Goal: Check status: Check status

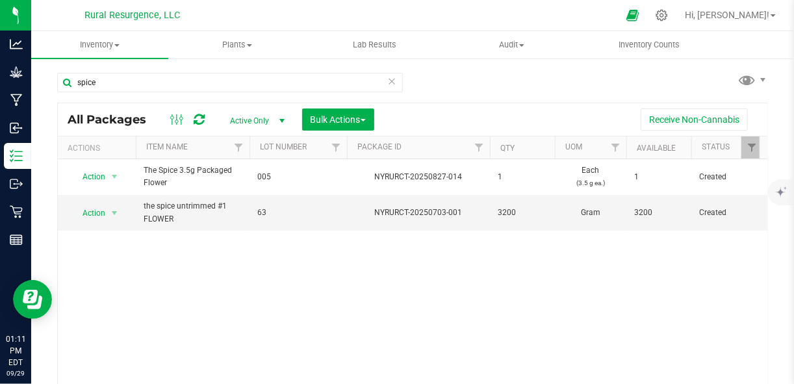
click at [259, 316] on div "Action Action Adjust qty Create package Edit attributes Global inventory Locate…" at bounding box center [412, 280] width 709 height 242
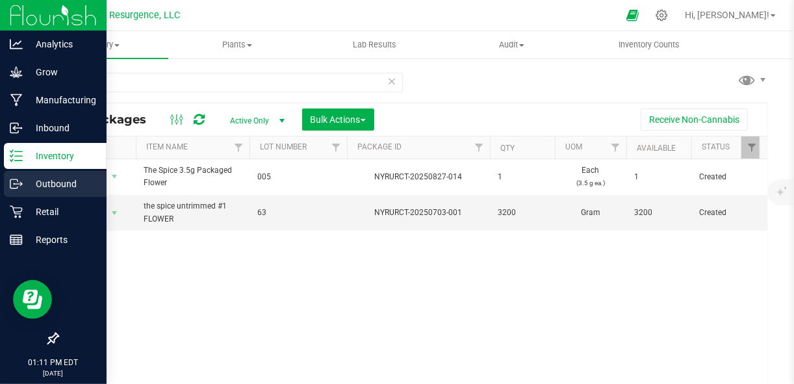
click at [49, 179] on p "Outbound" at bounding box center [62, 184] width 78 height 16
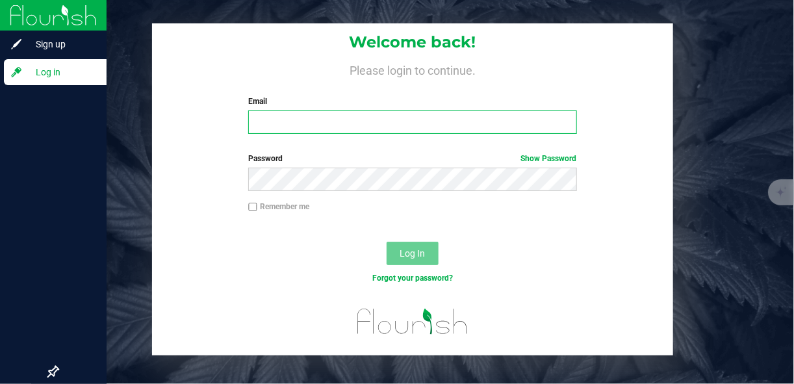
type input "[EMAIL_ADDRESS][DOMAIN_NAME]"
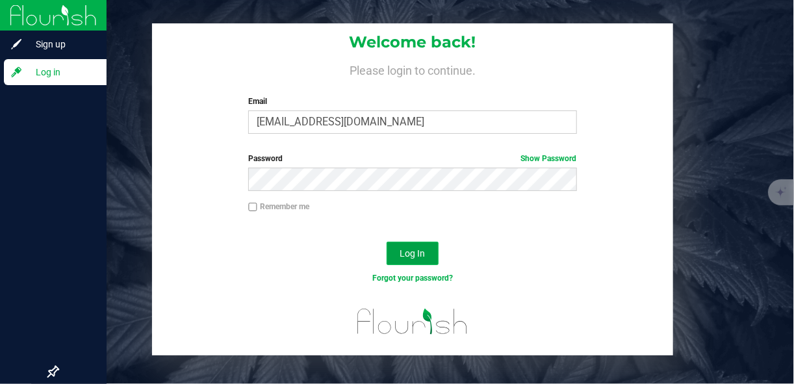
click at [436, 255] on button "Log In" at bounding box center [413, 253] width 52 height 23
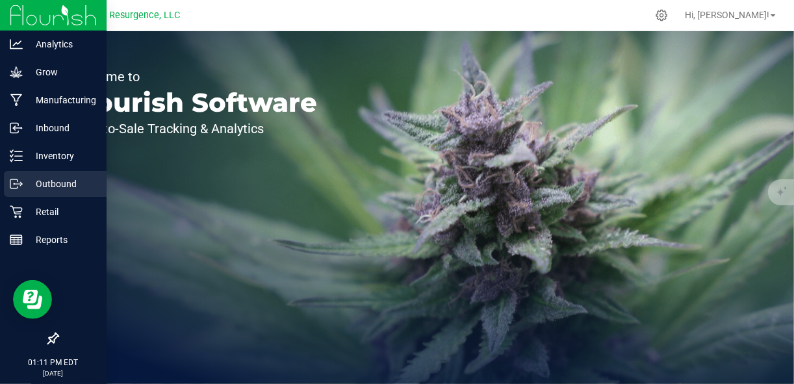
click at [24, 186] on p "Outbound" at bounding box center [62, 184] width 78 height 16
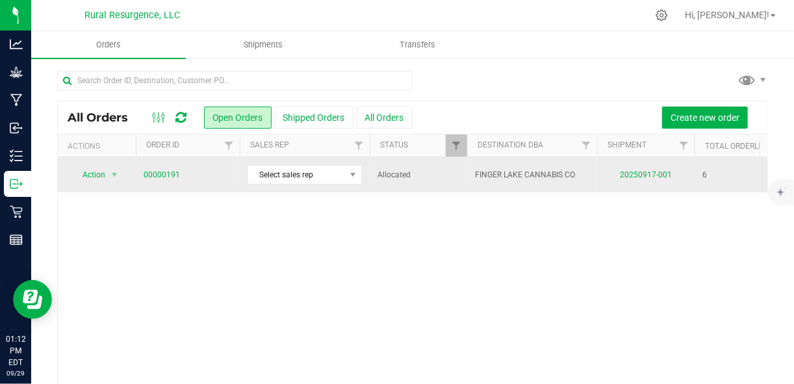
click at [578, 187] on td "FINGER LAKE CANNABIS CO" at bounding box center [532, 174] width 130 height 35
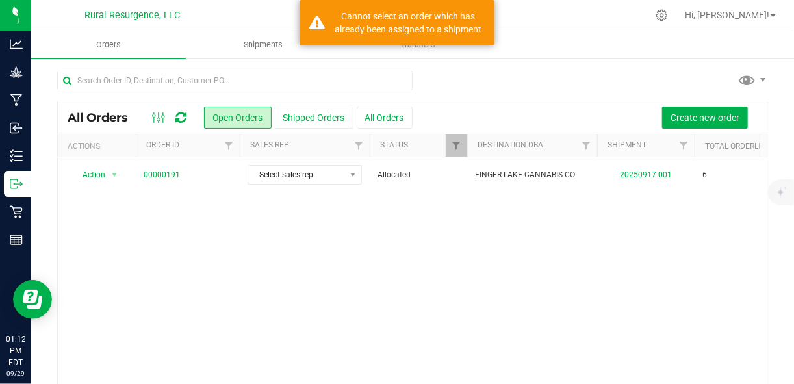
click at [452, 235] on div "Action Action Cancel order Clone order Edit order Mark as fully paid Order audi…" at bounding box center [412, 278] width 709 height 242
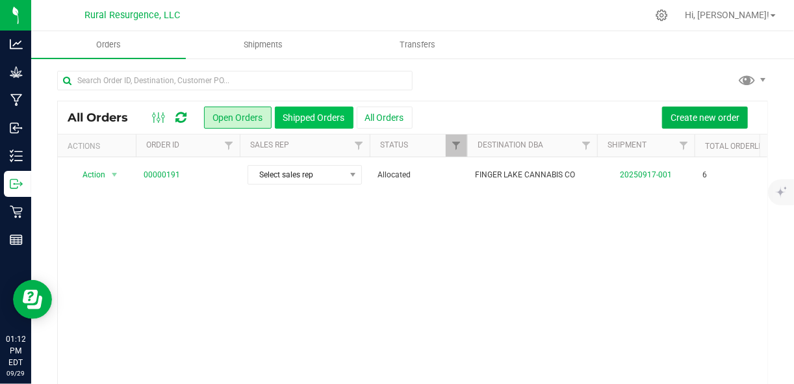
click at [312, 110] on button "Shipped Orders" at bounding box center [314, 118] width 79 height 22
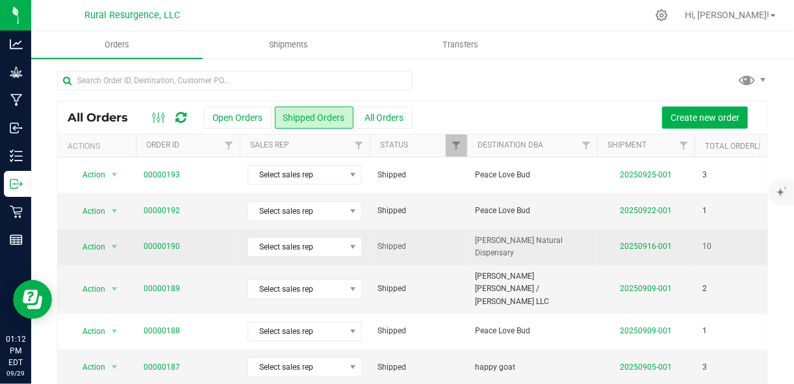
click at [493, 246] on span "[PERSON_NAME] Natural Dispensary" at bounding box center [532, 247] width 114 height 25
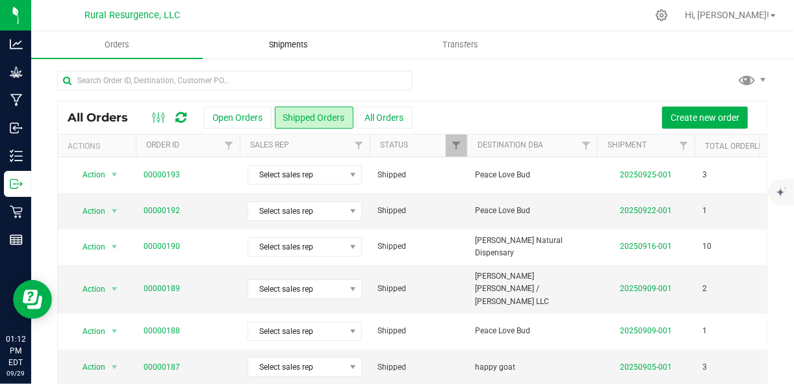
click at [314, 47] on span "Shipments" at bounding box center [288, 45] width 74 height 12
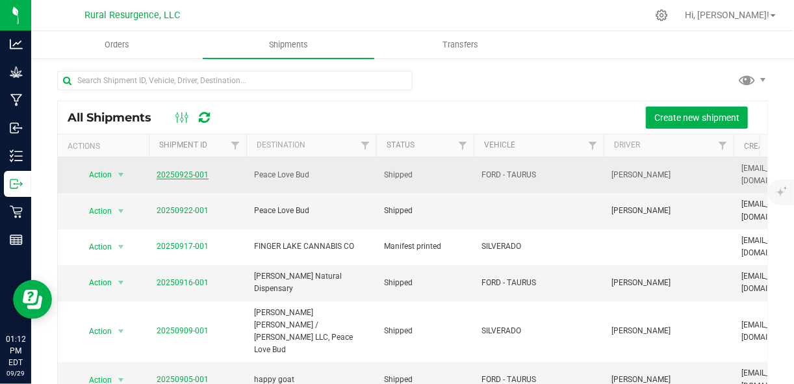
click at [166, 175] on link "20250925-001" at bounding box center [183, 174] width 52 height 9
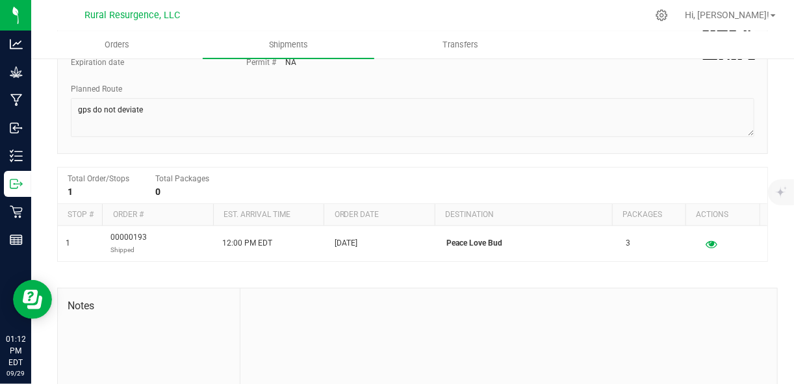
scroll to position [182, 0]
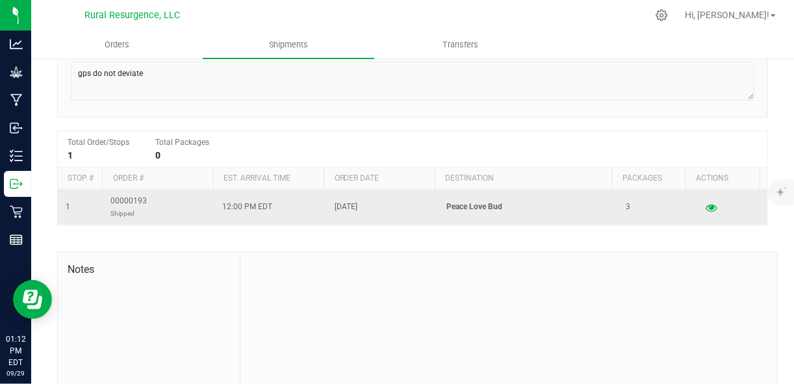
click at [470, 203] on p "Peace Love Bud" at bounding box center [528, 207] width 164 height 12
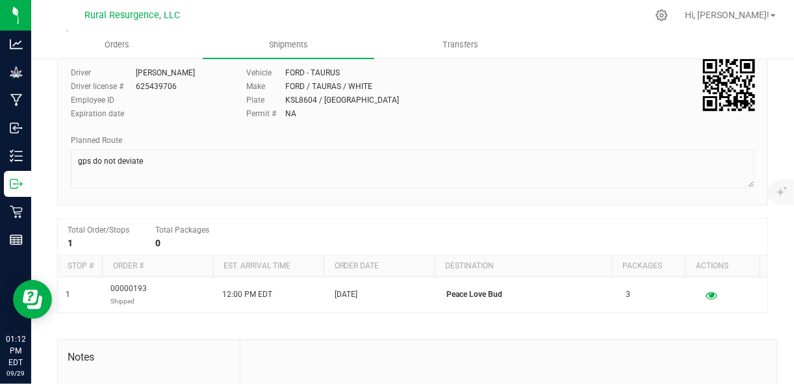
scroll to position [0, 0]
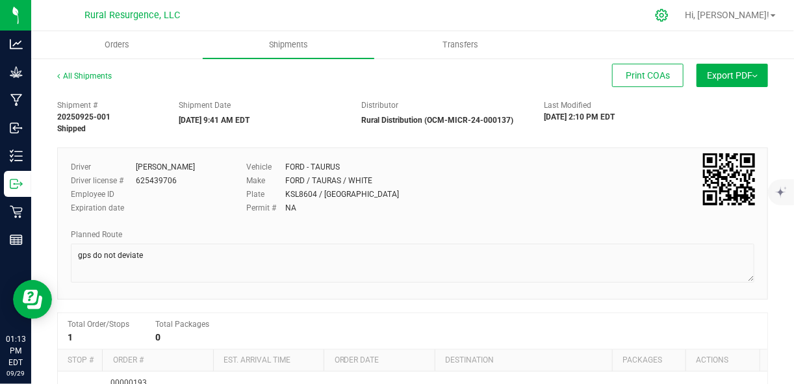
click at [678, 16] on div at bounding box center [662, 15] width 32 height 28
click at [668, 18] on icon at bounding box center [662, 15] width 14 height 14
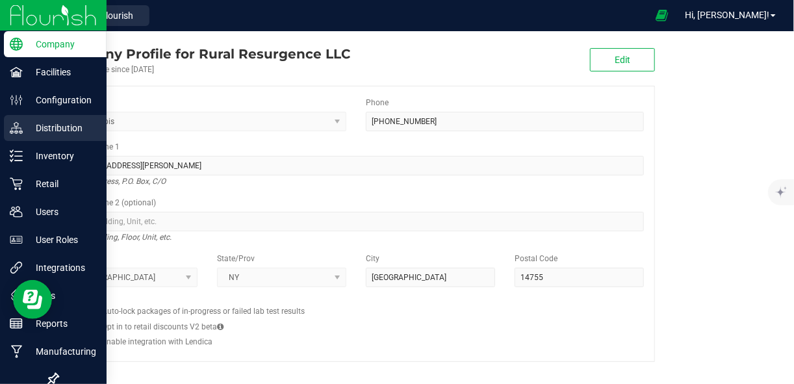
click at [25, 118] on div "Distribution" at bounding box center [55, 128] width 103 height 26
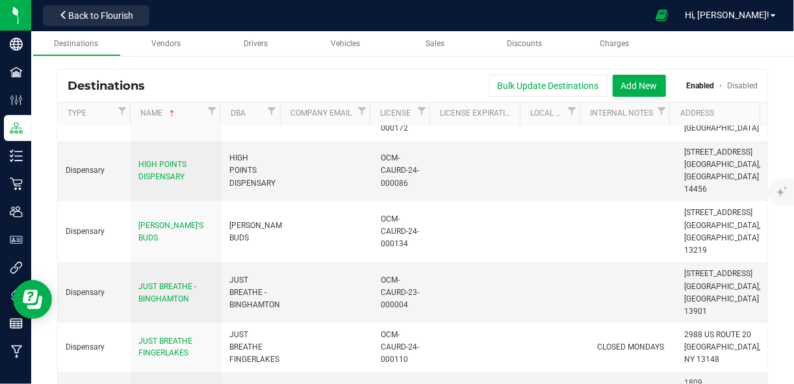
scroll to position [759, 0]
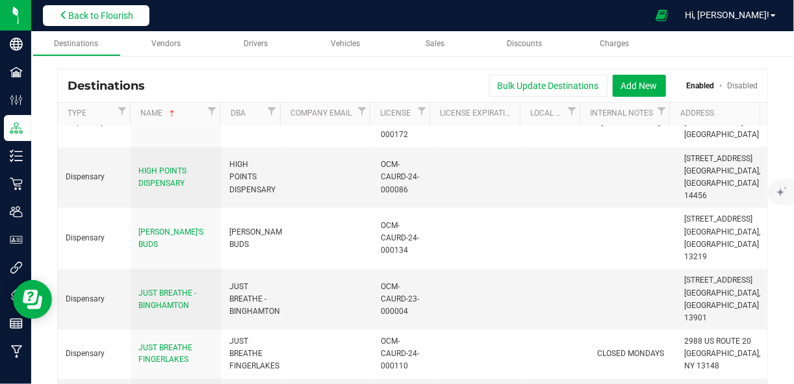
click at [82, 14] on span "Back to Flourish" at bounding box center [100, 15] width 65 height 10
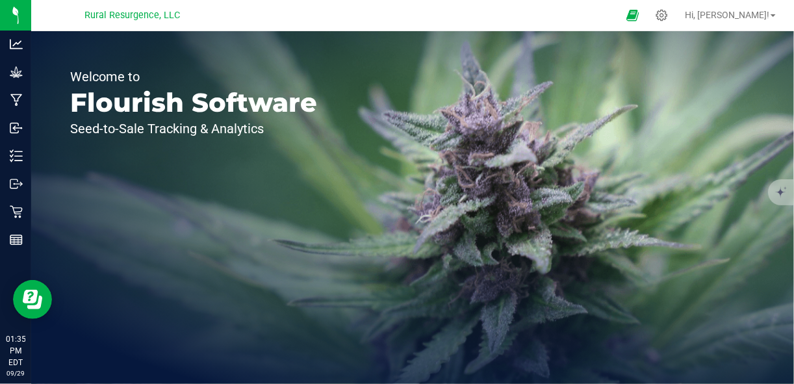
click at [82, 14] on div "Rural Resurgence, LLC" at bounding box center [133, 15] width 190 height 20
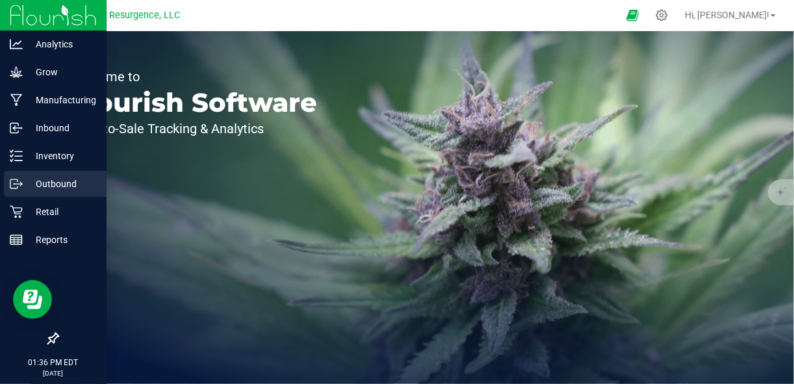
click at [57, 186] on p "Outbound" at bounding box center [62, 184] width 78 height 16
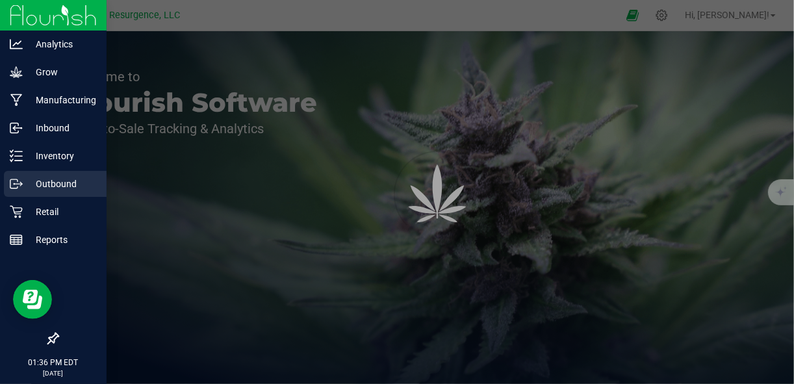
click at [57, 186] on p "Outbound" at bounding box center [62, 184] width 78 height 16
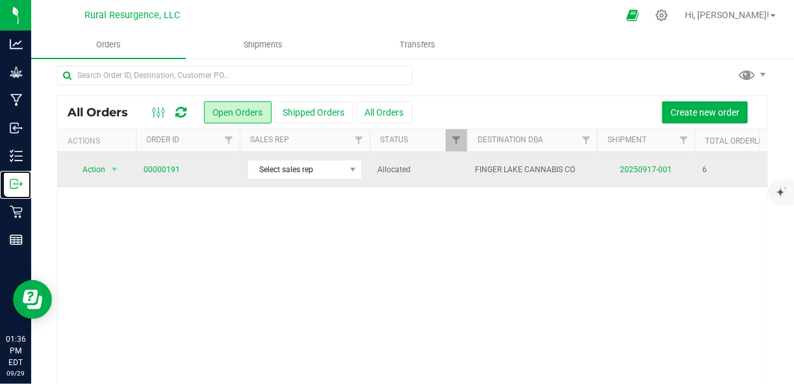
scroll to position [10, 0]
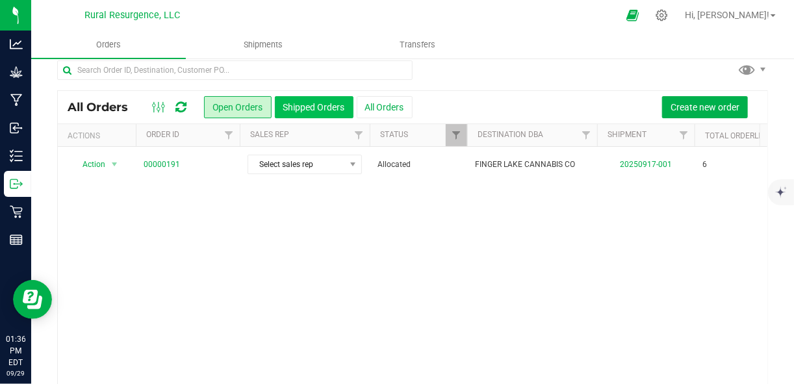
click at [312, 112] on button "Shipped Orders" at bounding box center [314, 107] width 79 height 22
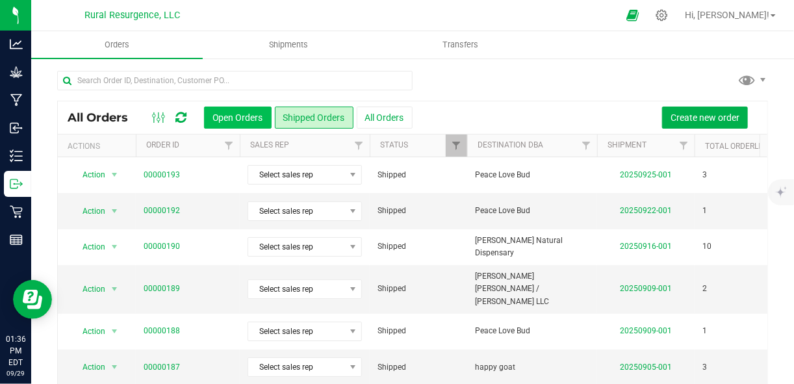
click at [228, 122] on button "Open Orders" at bounding box center [238, 118] width 68 height 22
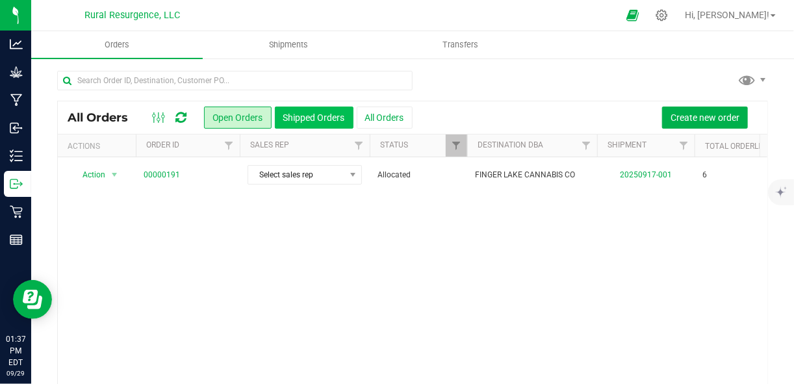
click at [315, 121] on button "Shipped Orders" at bounding box center [314, 118] width 79 height 22
click at [291, 123] on button "Shipped Orders" at bounding box center [314, 118] width 79 height 22
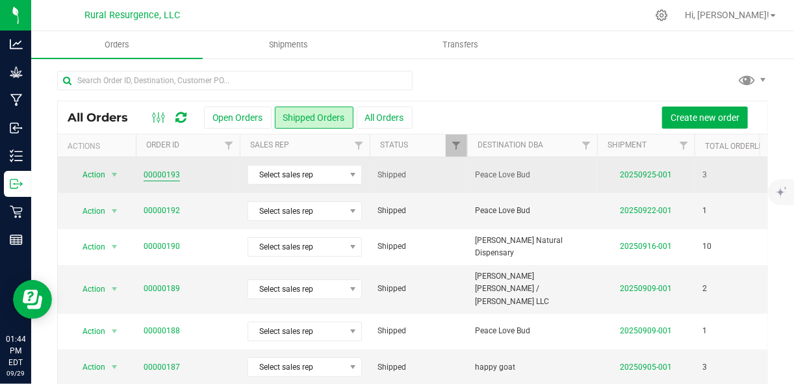
click at [160, 171] on link "00000193" at bounding box center [162, 175] width 36 height 12
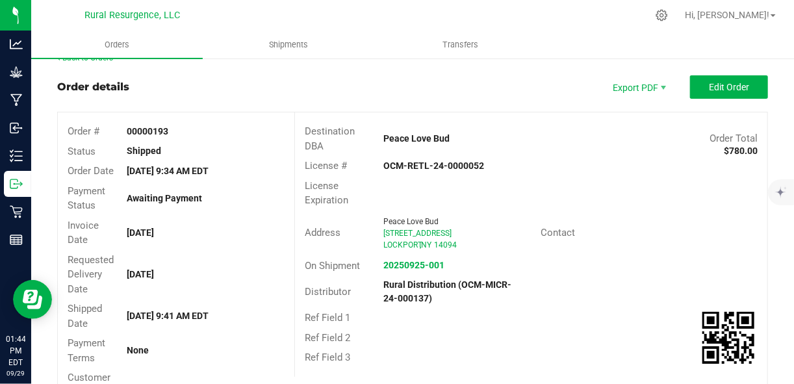
scroll to position [20, 0]
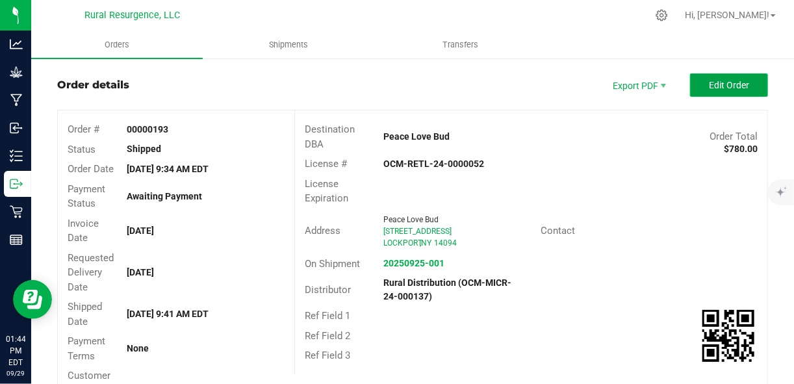
click at [698, 88] on button "Edit Order" at bounding box center [729, 84] width 78 height 23
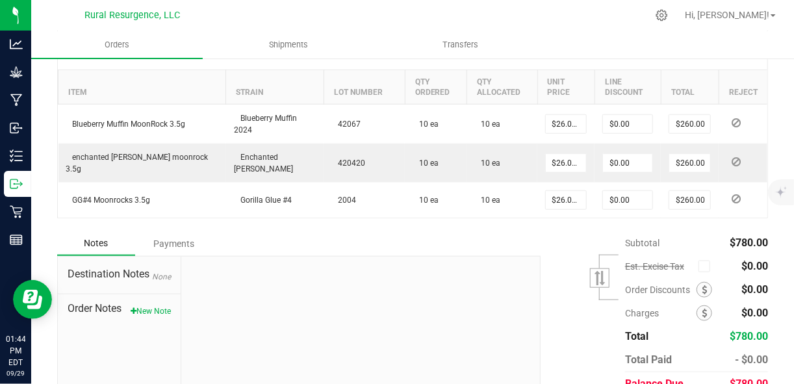
scroll to position [418, 0]
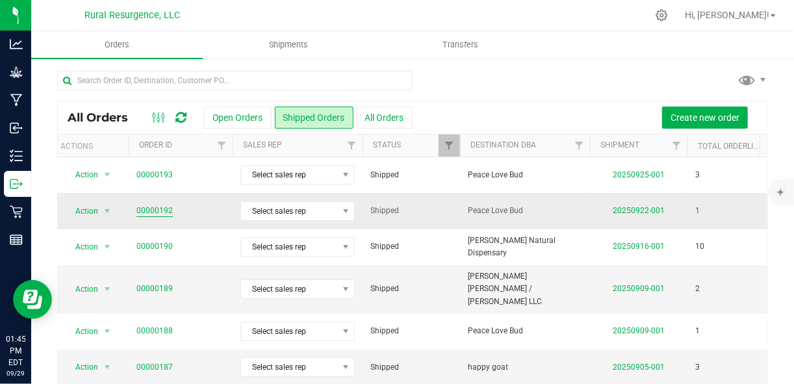
scroll to position [0, 7]
click at [160, 212] on link "00000192" at bounding box center [154, 211] width 36 height 12
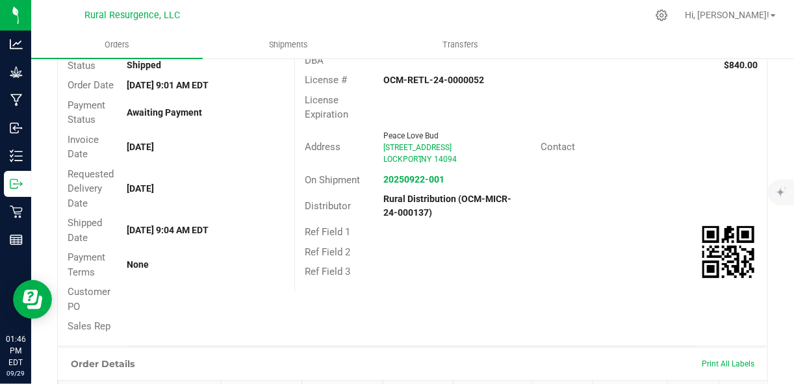
scroll to position [101, 0]
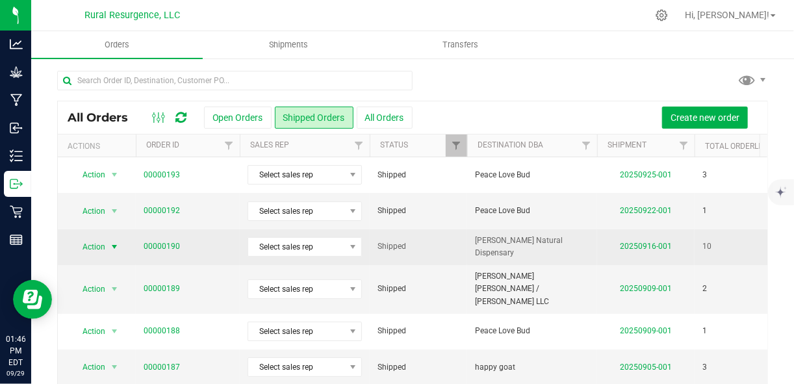
click at [109, 247] on span "select" at bounding box center [114, 247] width 10 height 10
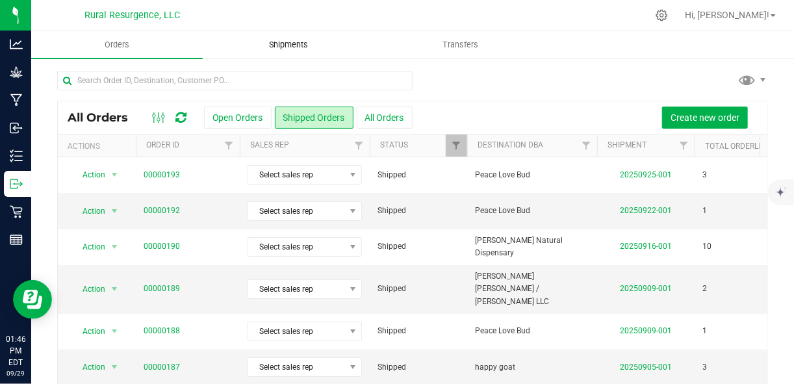
click at [290, 51] on uib-tab-heading "Shipments" at bounding box center [288, 45] width 170 height 26
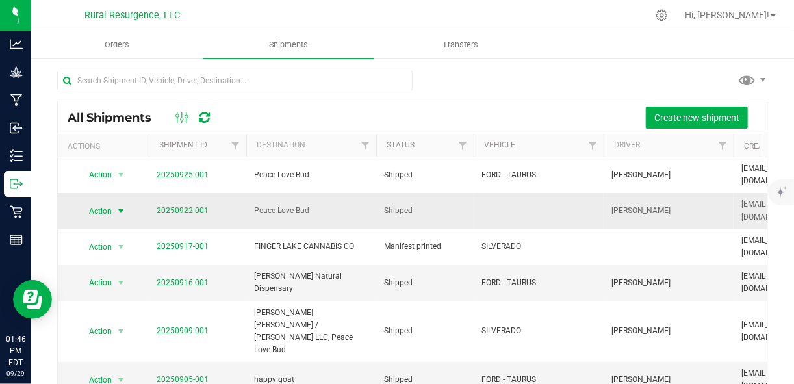
click at [120, 213] on span "select" at bounding box center [121, 211] width 10 height 10
click at [251, 281] on td "[PERSON_NAME] Natural Dispensary" at bounding box center [311, 283] width 130 height 36
click at [121, 281] on span "select" at bounding box center [121, 282] width 10 height 10
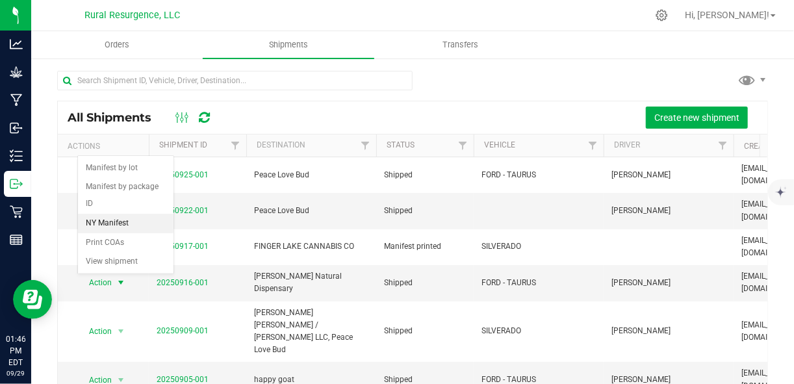
click at [127, 223] on li "NY Manifest" at bounding box center [125, 223] width 95 height 19
